Goal: Navigation & Orientation: Understand site structure

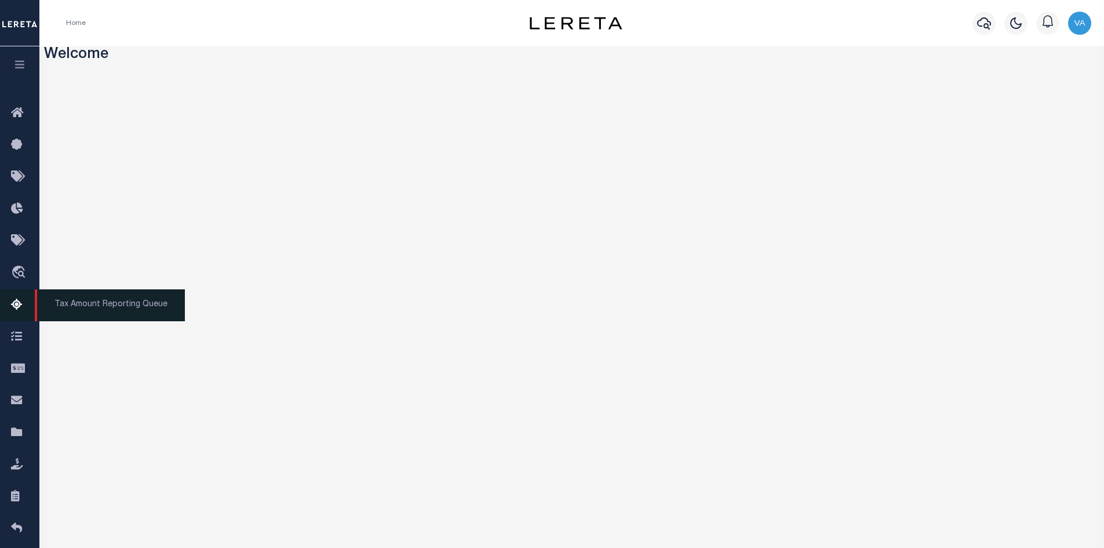
click at [14, 301] on icon at bounding box center [20, 305] width 19 height 14
click at [14, 303] on icon at bounding box center [20, 305] width 19 height 14
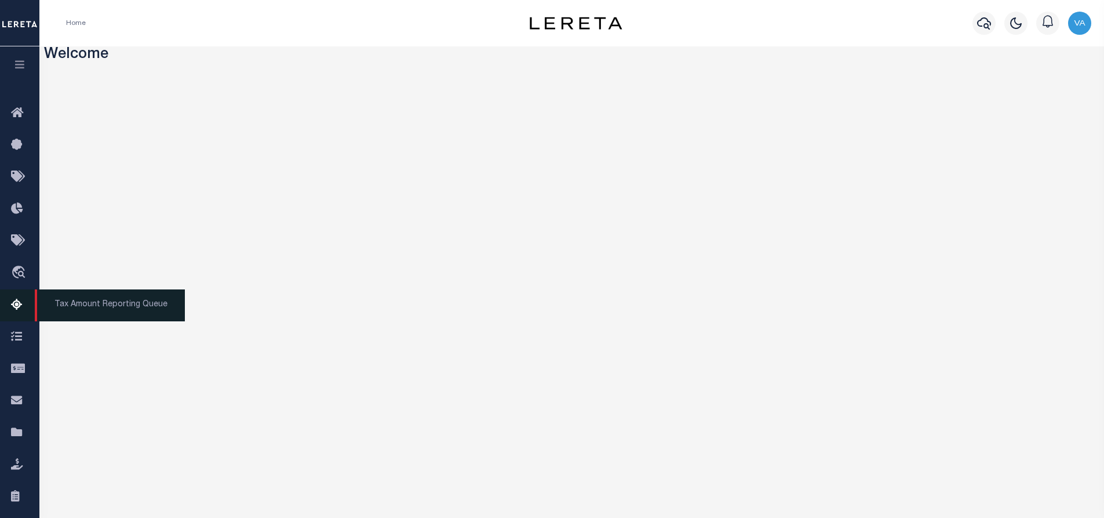
click at [13, 304] on icon at bounding box center [20, 305] width 19 height 14
